Goal: Check status

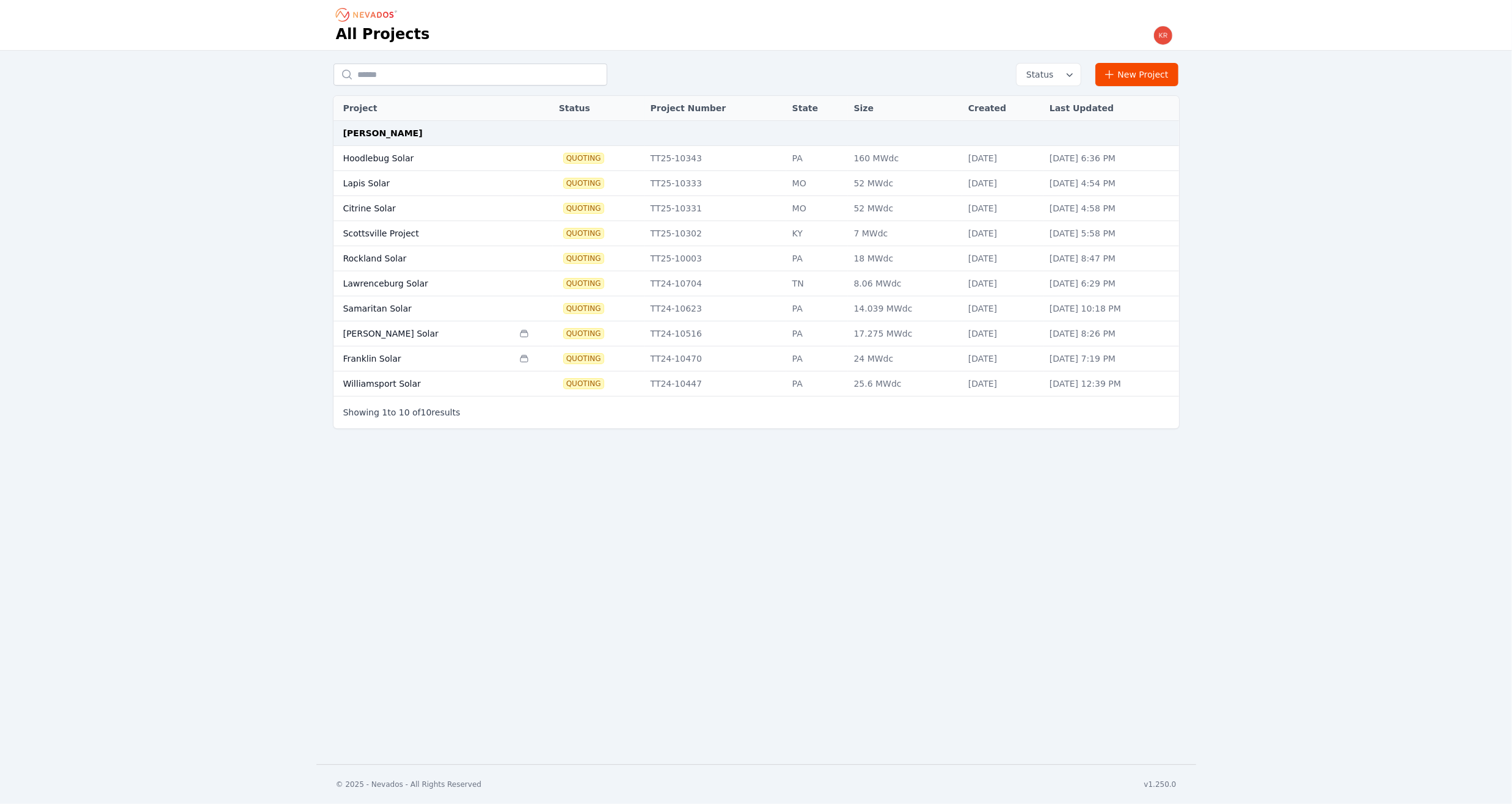
click at [355, 329] on td "[PERSON_NAME] Solar" at bounding box center [424, 333] width 180 height 25
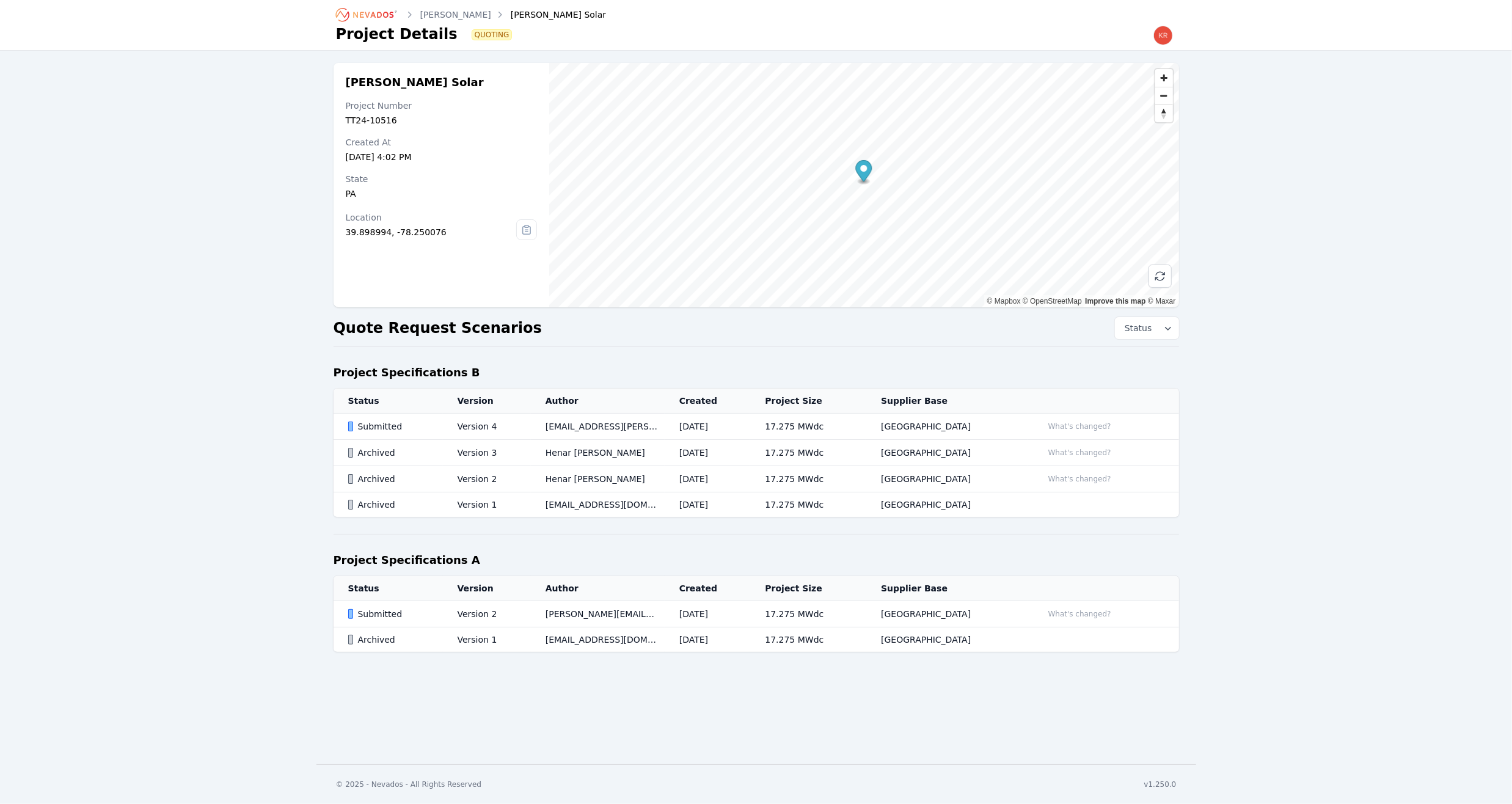
click at [361, 426] on div "Submitted" at bounding box center [392, 426] width 88 height 12
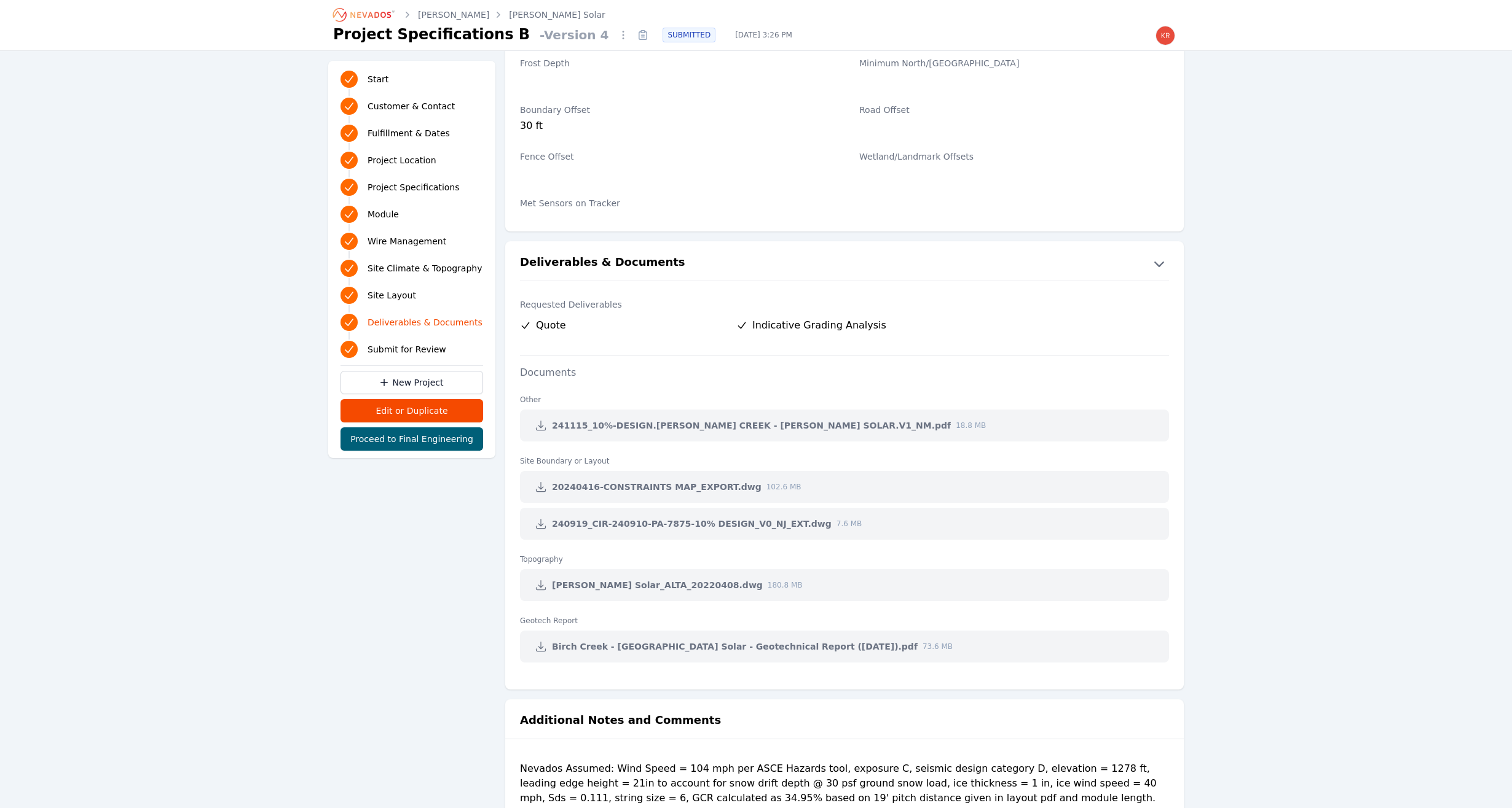
scroll to position [2326, 0]
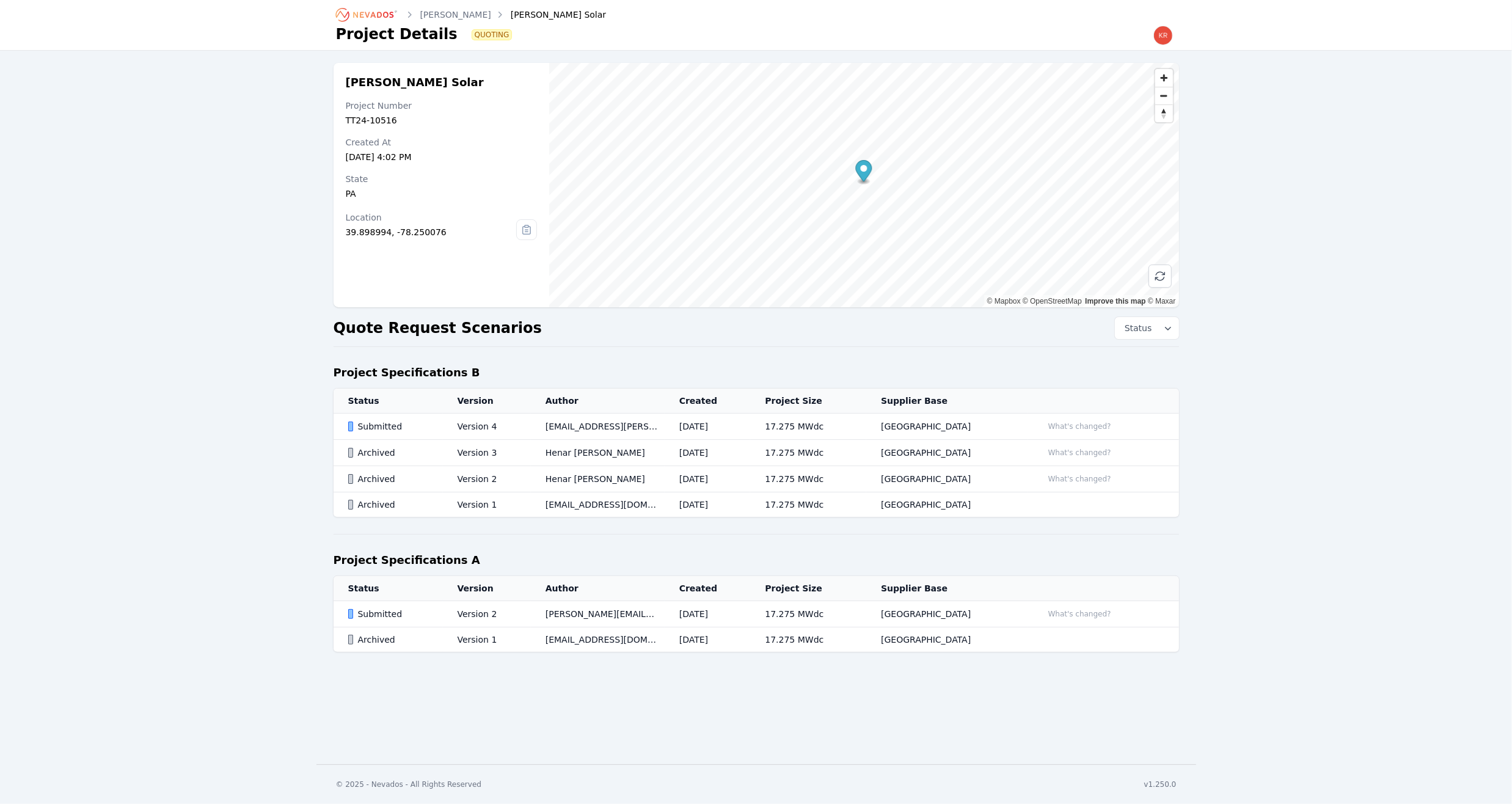
click at [1158, 329] on button "Status" at bounding box center [1147, 328] width 65 height 22
click at [1239, 319] on div "[PERSON_NAME] Solar Project Number TT24-10516 Created At [DATE] 4:02 PM State […" at bounding box center [756, 363] width 1512 height 626
